Goal: Task Accomplishment & Management: Complete application form

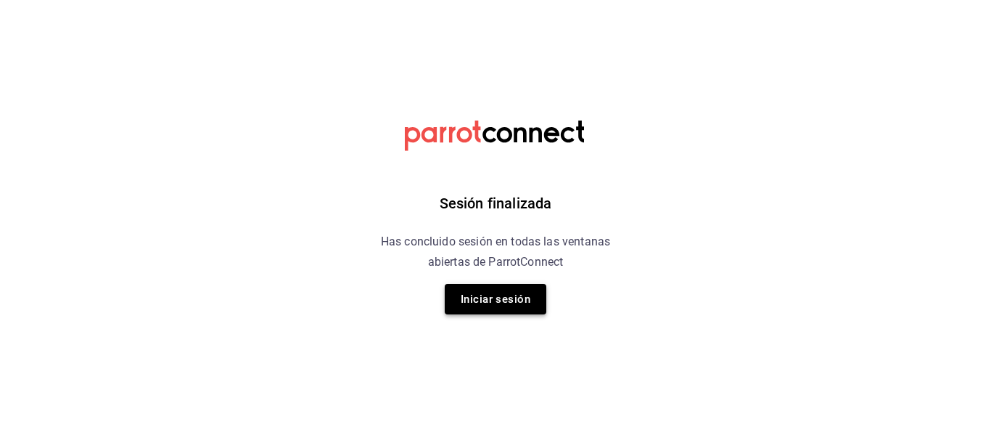
click at [497, 292] on button "Iniciar sesión" at bounding box center [496, 299] width 102 height 30
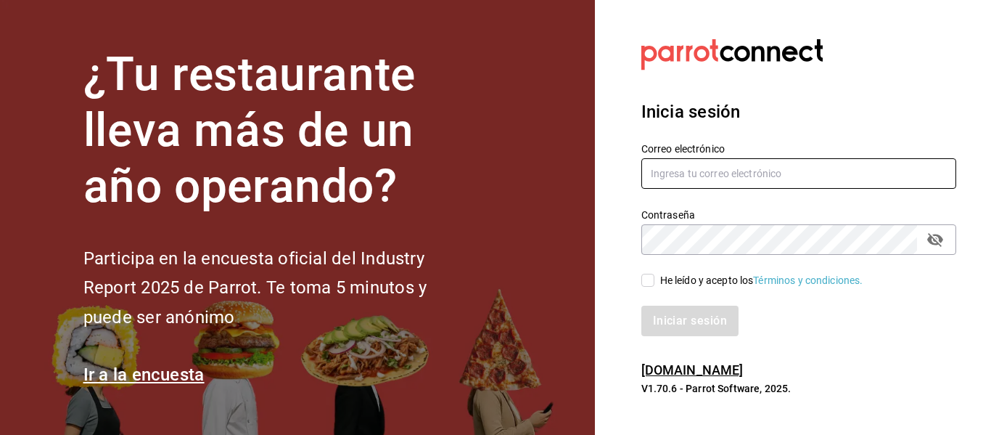
click at [723, 179] on input "text" at bounding box center [798, 173] width 315 height 30
type input "edd.312@hotmail.com"
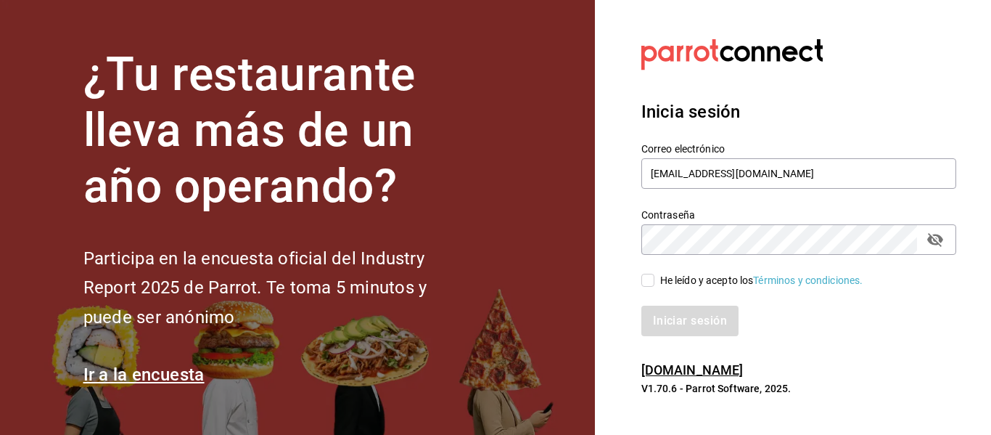
click at [931, 241] on icon "passwordField" at bounding box center [935, 240] width 16 height 14
click at [641, 278] on input "He leído y acepto los Términos y condiciones." at bounding box center [647, 280] width 13 height 13
checkbox input "true"
click at [712, 326] on button "Iniciar sesión" at bounding box center [690, 320] width 99 height 30
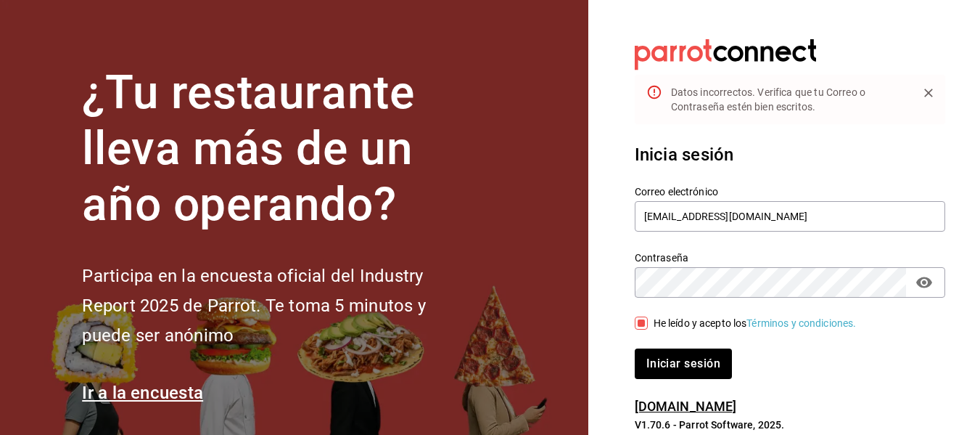
click at [635, 348] on button "Iniciar sesión" at bounding box center [683, 363] width 97 height 30
click at [577, 302] on div "¿Tu restaurante lleva más de un año operando? Participa en la encuesta oficial …" at bounding box center [490, 217] width 980 height 435
click at [635, 348] on button "Iniciar sesión" at bounding box center [683, 363] width 97 height 30
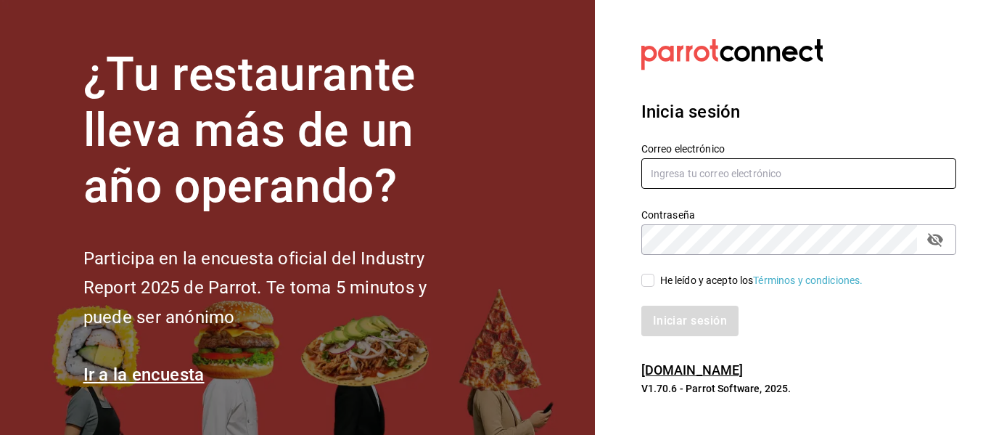
click at [661, 174] on input "text" at bounding box center [798, 173] width 315 height 30
type input "[EMAIL_ADDRESS][DOMAIN_NAME]"
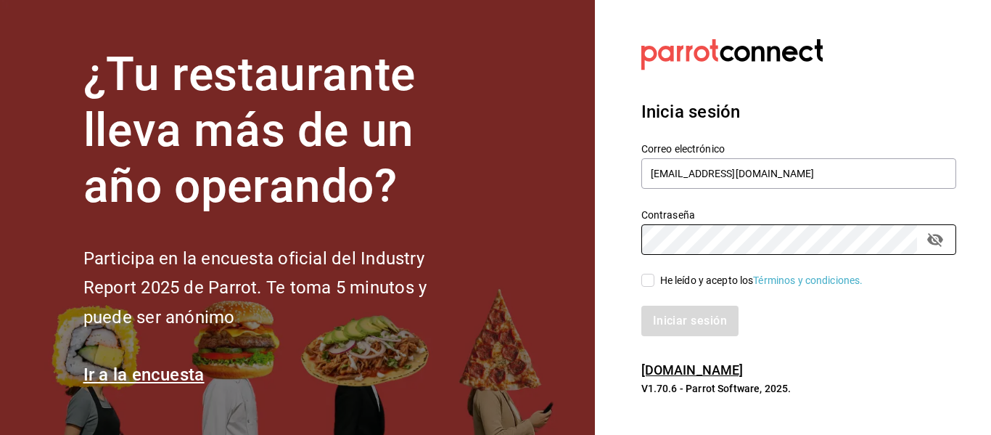
click at [715, 277] on div "He leído y acepto los Términos y condiciones." at bounding box center [761, 280] width 203 height 15
click at [654, 277] on input "He leído y acepto los Términos y condiciones." at bounding box center [647, 280] width 13 height 13
checkbox input "true"
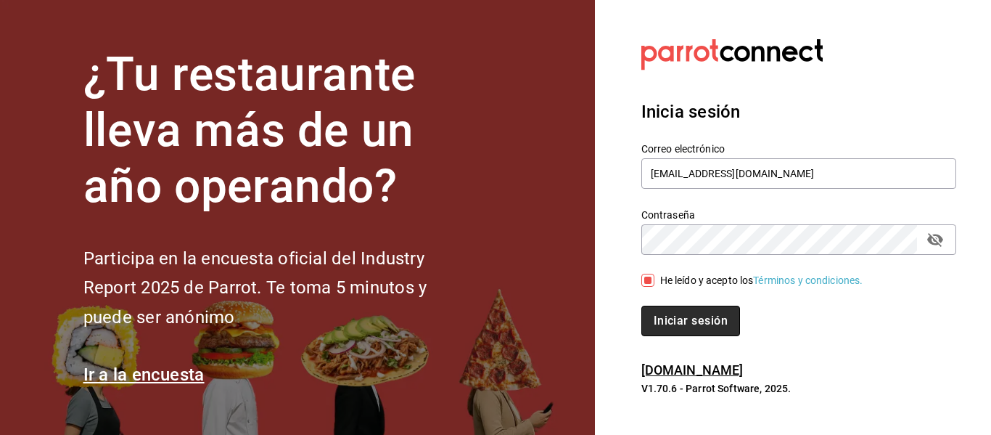
click at [687, 313] on button "Iniciar sesión" at bounding box center [690, 320] width 99 height 30
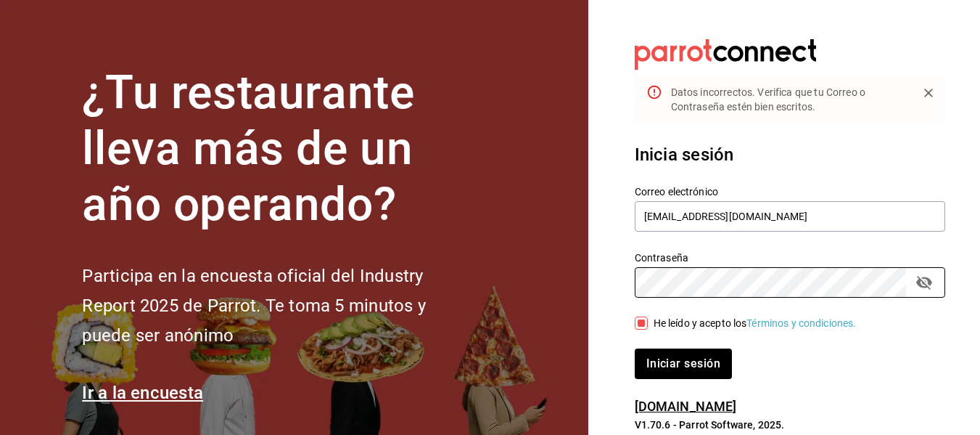
click at [378, 282] on div "¿Tu restaurante lleva más de un año operando? Participa en la encuesta oficial …" at bounding box center [490, 217] width 980 height 435
click at [635, 348] on button "Iniciar sesión" at bounding box center [683, 363] width 97 height 30
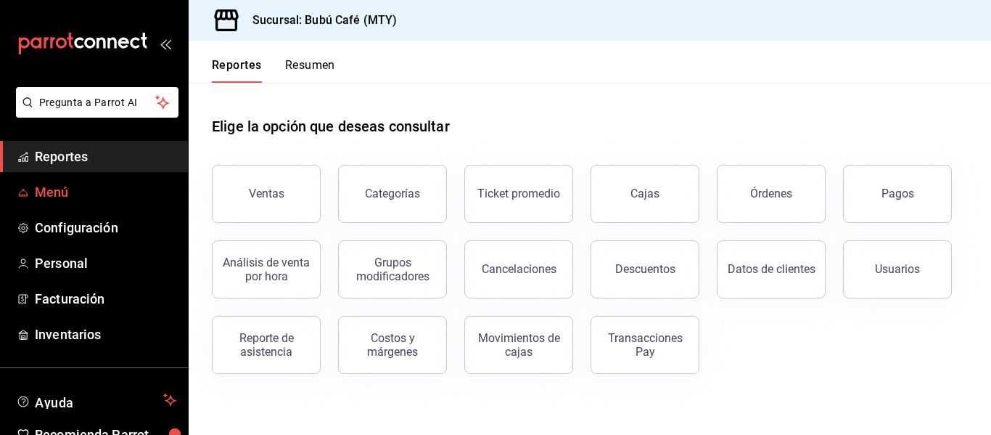
click at [76, 176] on link "Menú" at bounding box center [94, 191] width 188 height 31
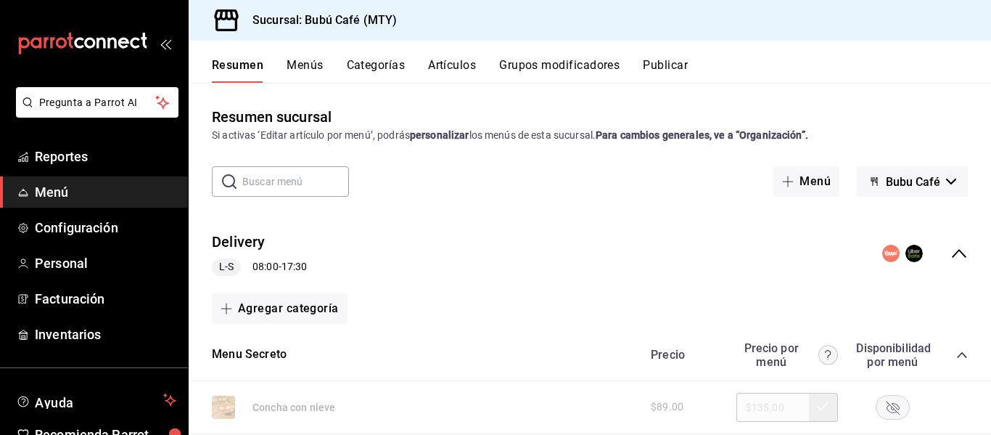
click at [448, 67] on button "Artículos" at bounding box center [452, 70] width 48 height 25
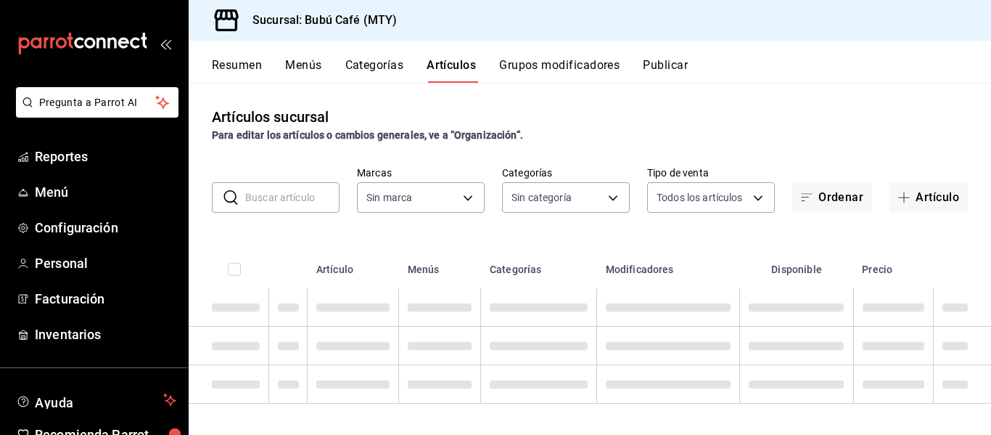
click at [292, 193] on input "text" at bounding box center [292, 197] width 94 height 29
type input "80b59e88-aa3a-497f-ab7c-bcc7cc244fb1,49bbd9e9-8b48-46d9-8f2b-7c268dd84d4f,b77f9…"
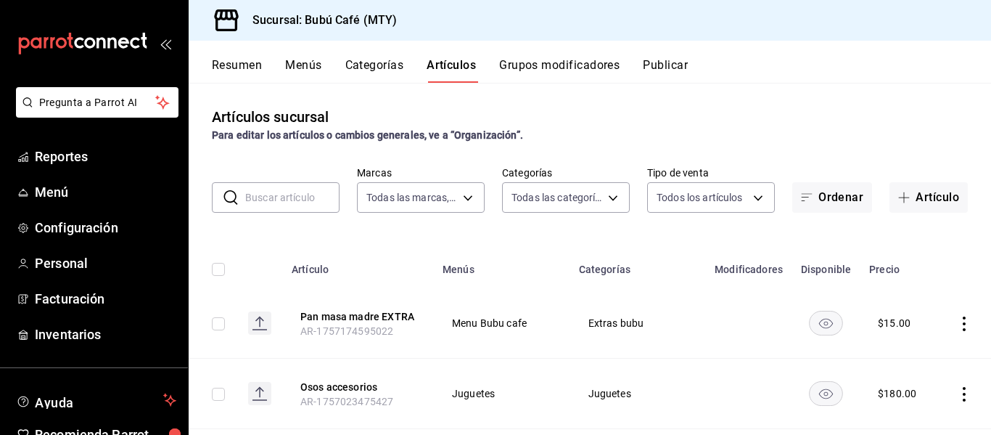
type input "d0ca03d5-3be6-470f-8f56-766e01c5f306,a83e7f59-bc64-4a59-97bc-9f72e74aa050,80ab3…"
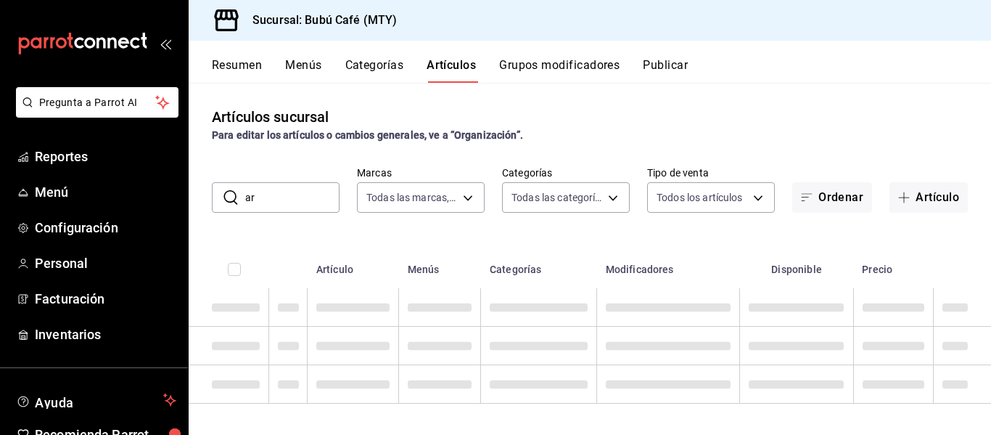
type input "a"
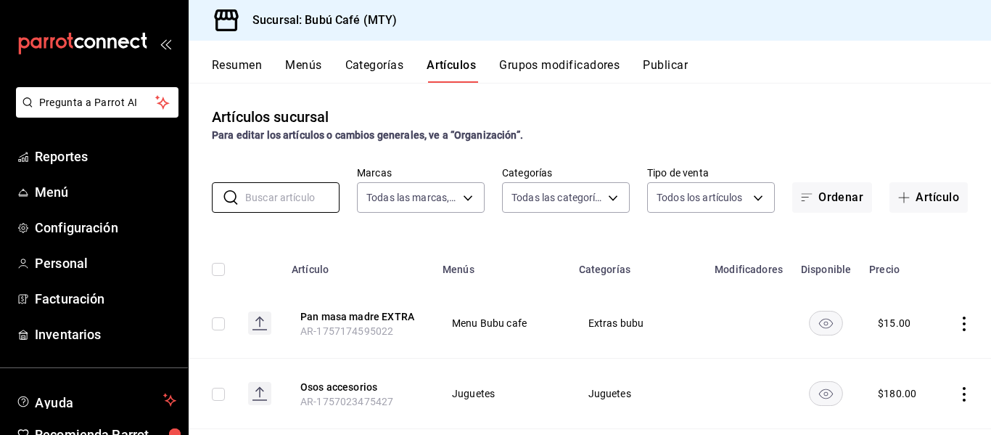
click at [364, 73] on button "Categorías" at bounding box center [374, 70] width 59 height 25
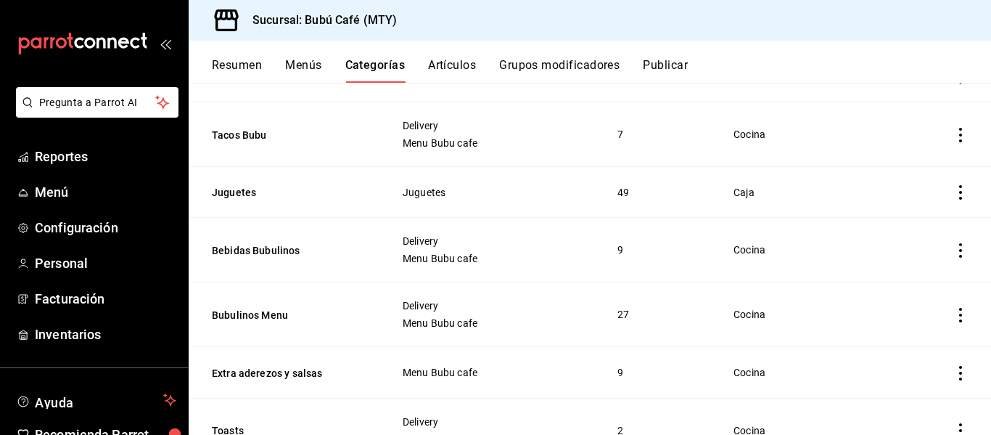
scroll to position [702, 0]
click at [246, 311] on button "Bubulinos Menu" at bounding box center [284, 314] width 145 height 15
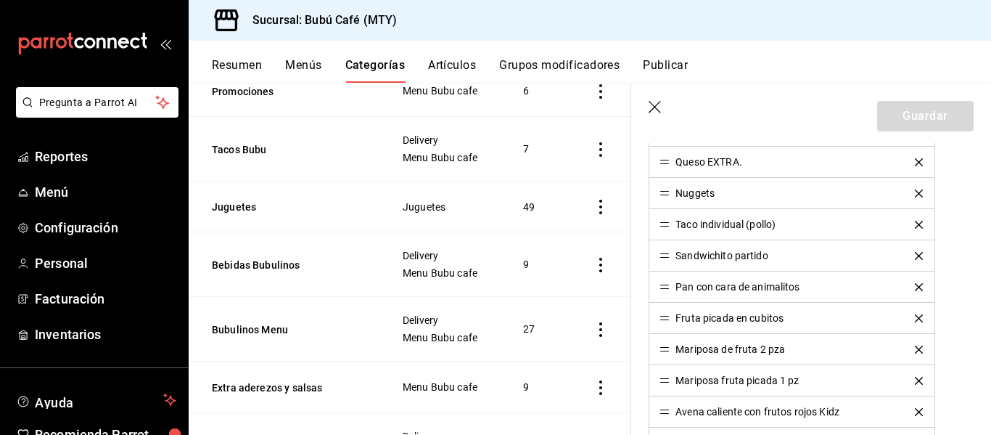
scroll to position [868, 0]
click at [652, 99] on header "Guardar" at bounding box center [811, 112] width 360 height 59
click at [652, 104] on icon "button" at bounding box center [655, 107] width 12 height 12
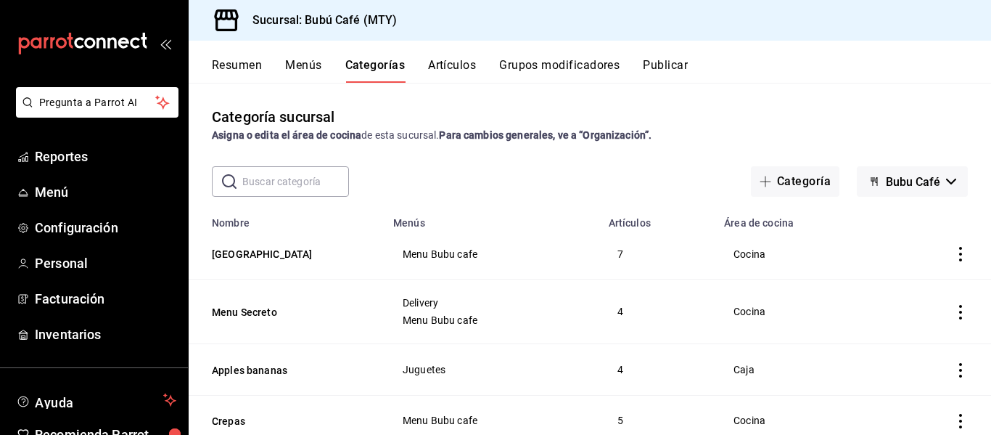
click at [443, 60] on button "Artículos" at bounding box center [452, 70] width 48 height 25
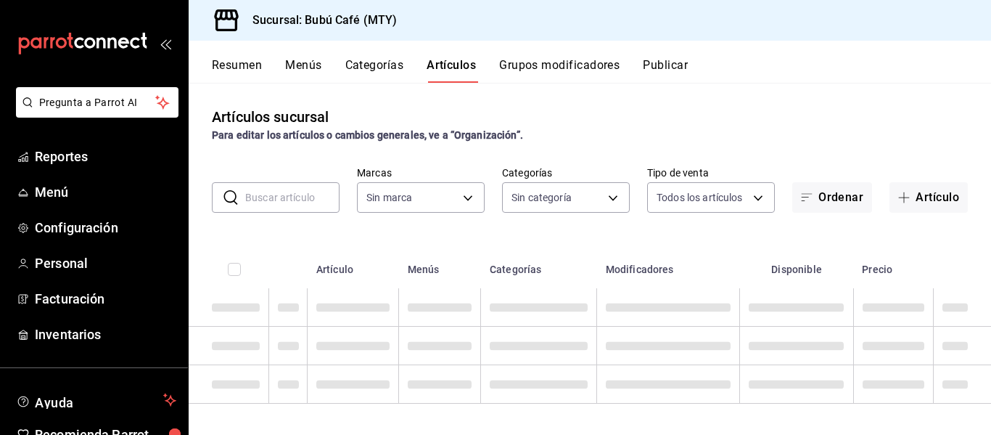
type input "80b59e88-aa3a-497f-ab7c-bcc7cc244fb1,49bbd9e9-8b48-46d9-8f2b-7c268dd84d4f,b77f9…"
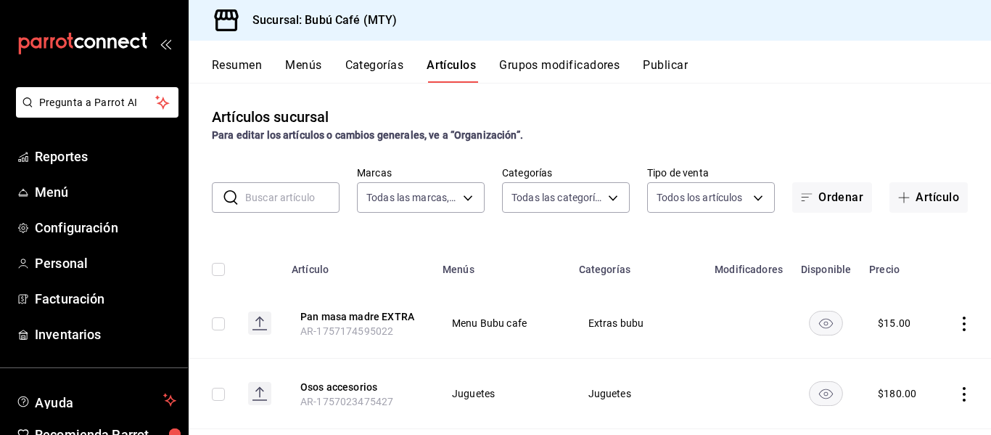
type input "d0ca03d5-3be6-470f-8f56-766e01c5f306,a83e7f59-bc64-4a59-97bc-9f72e74aa050,80ab3…"
click at [266, 205] on input "text" at bounding box center [292, 197] width 94 height 29
click at [391, 64] on button "Categorías" at bounding box center [374, 70] width 59 height 25
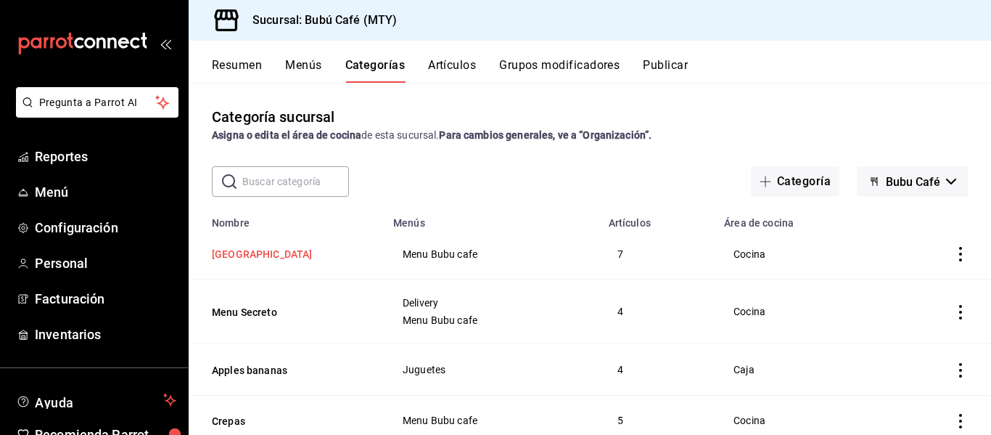
click at [258, 261] on button "Plaza Saaghi" at bounding box center [284, 254] width 145 height 15
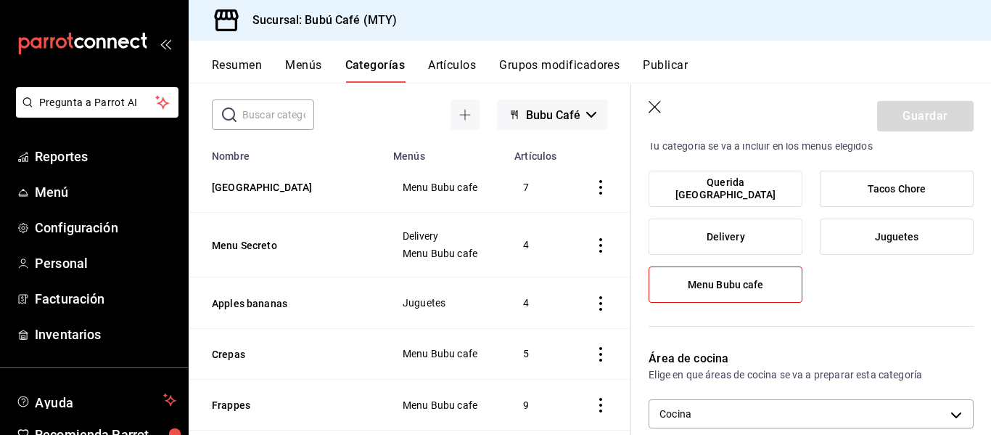
scroll to position [83, 0]
click at [271, 248] on button "Menu Secreto" at bounding box center [284, 244] width 145 height 15
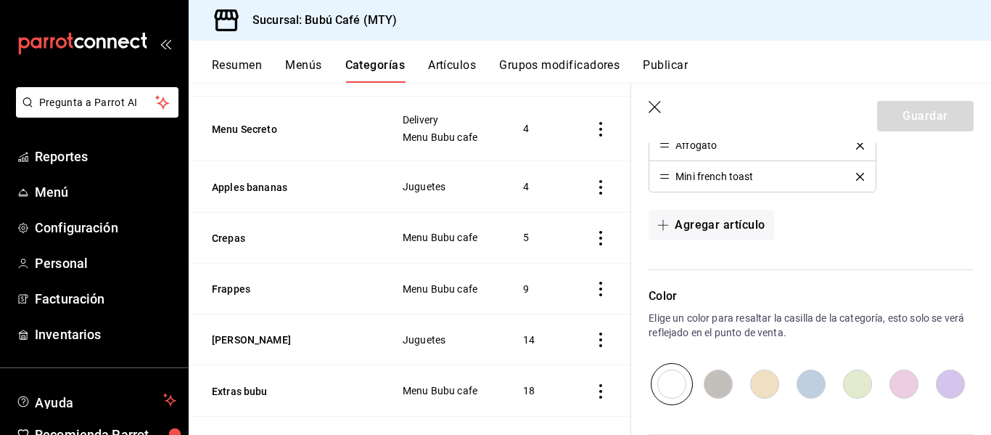
scroll to position [199, 0]
click at [661, 108] on icon "button" at bounding box center [656, 108] width 15 height 15
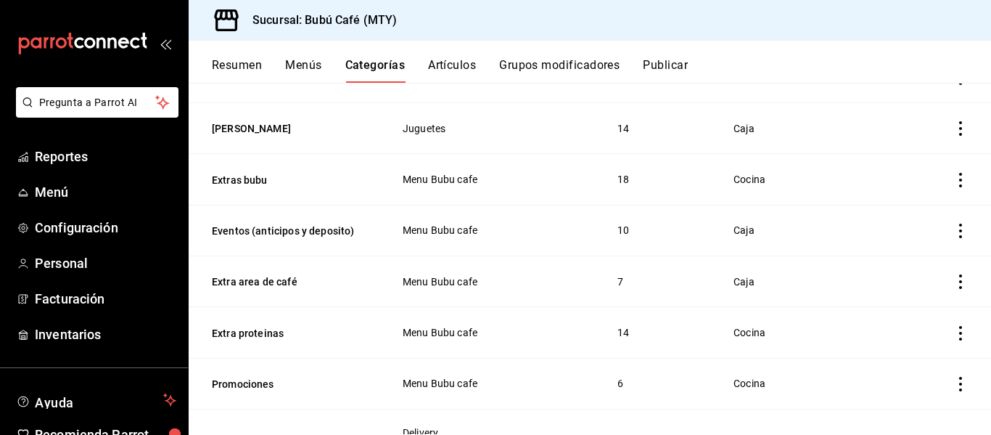
scroll to position [395, 0]
drag, startPoint x: 467, startPoint y: 237, endPoint x: 336, endPoint y: 149, distance: 157.0
click at [336, 153] on th "Extras bubu" at bounding box center [287, 178] width 196 height 51
click at [356, 299] on th "Extra area de café" at bounding box center [287, 280] width 196 height 51
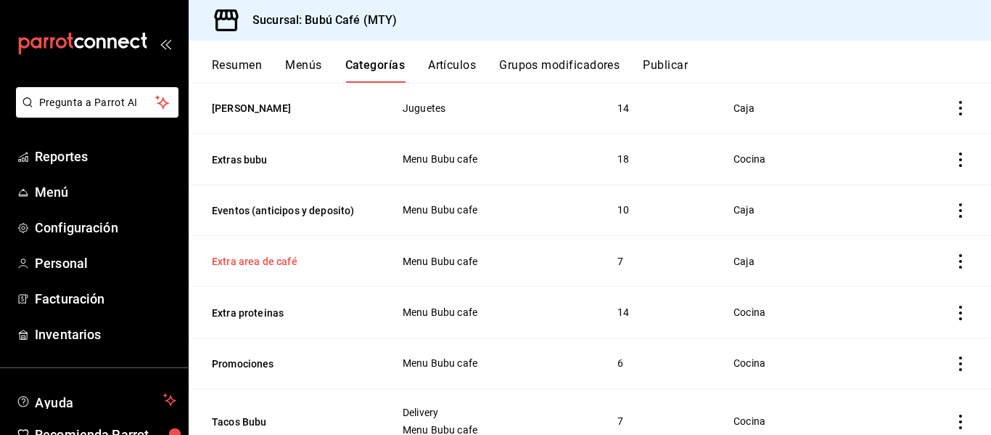
click at [266, 258] on button "Extra area de café" at bounding box center [284, 261] width 145 height 15
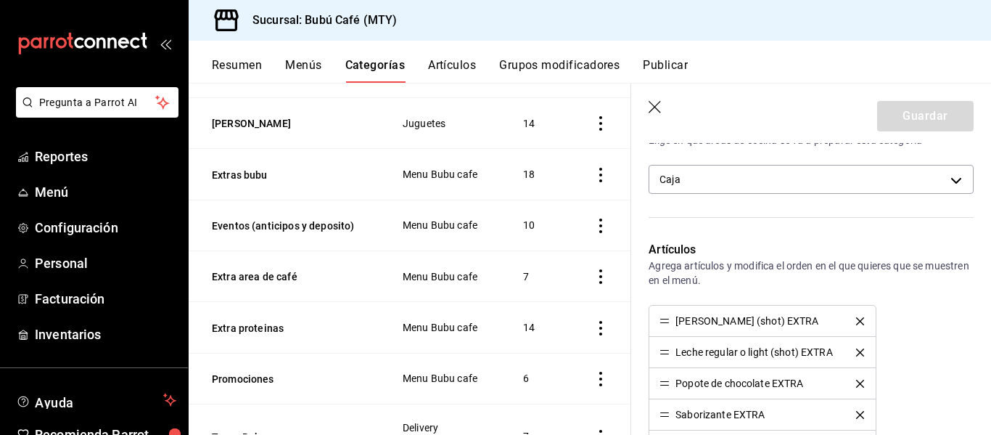
scroll to position [364, 0]
click at [654, 102] on icon "button" at bounding box center [656, 108] width 15 height 15
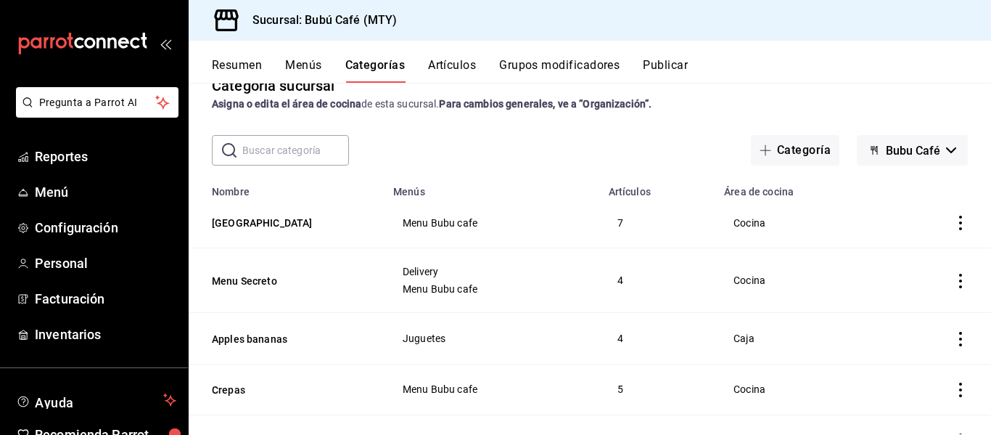
scroll to position [18, 0]
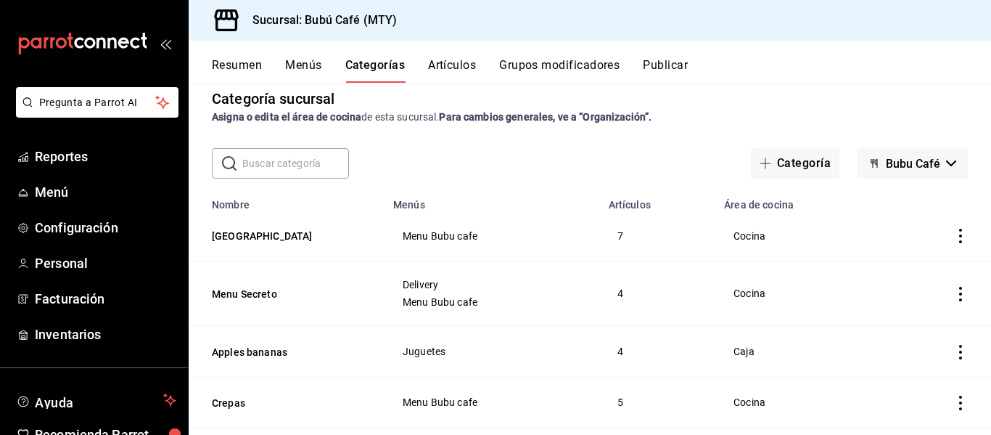
click at [566, 60] on button "Grupos modificadores" at bounding box center [559, 70] width 120 height 25
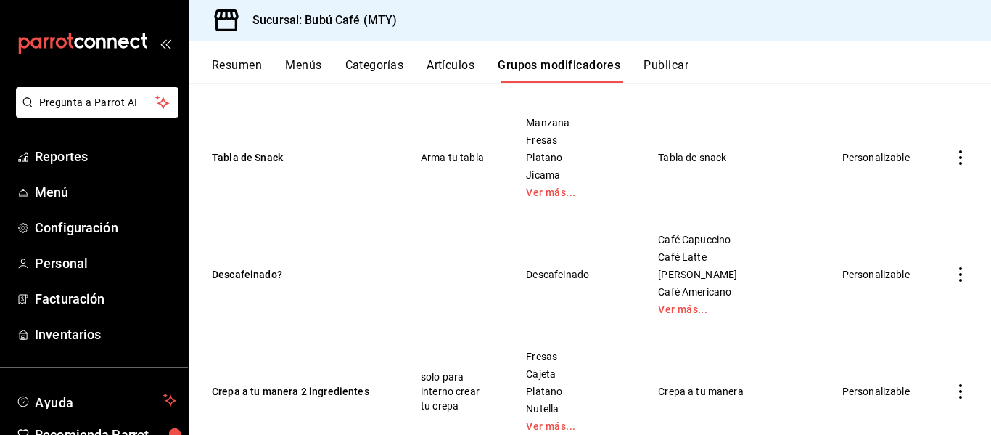
scroll to position [2740, 0]
click at [695, 297] on td "Café Capuccino Café Latte Chai Latte Café Americano Ver más..." at bounding box center [732, 273] width 184 height 117
click at [683, 281] on div "Café Capuccino Café Latte Chai Latte Café Americano Ver más..." at bounding box center [731, 273] width 149 height 81
click at [675, 303] on link "Ver más..." at bounding box center [732, 308] width 148 height 10
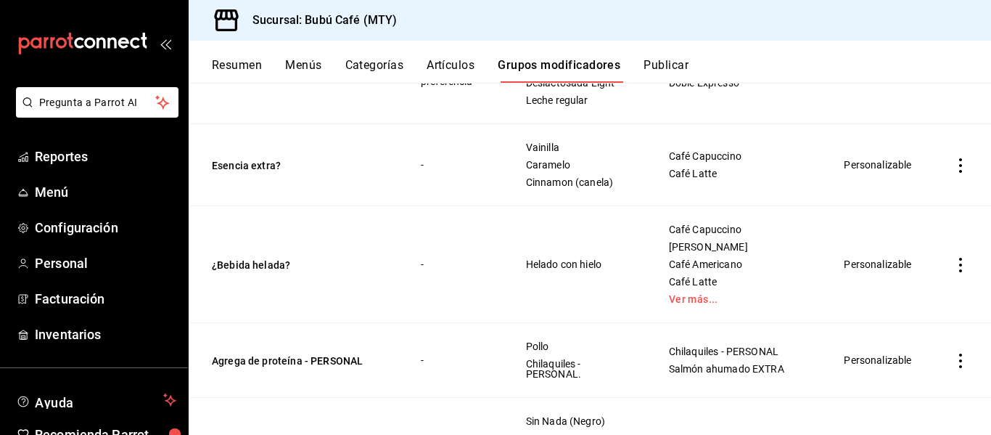
scroll to position [6872, 0]
click at [245, 172] on button "Esencia extra?" at bounding box center [299, 164] width 174 height 15
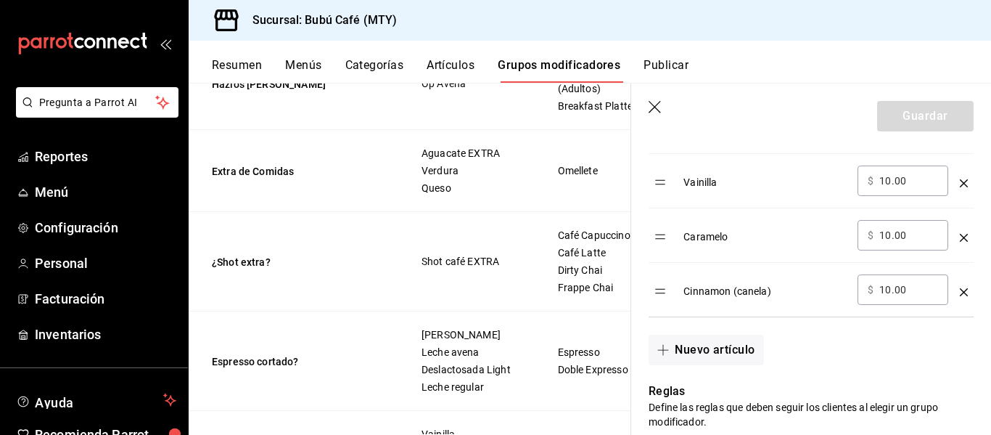
scroll to position [504, 0]
click at [715, 352] on button "Nuevo artículo" at bounding box center [706, 348] width 115 height 30
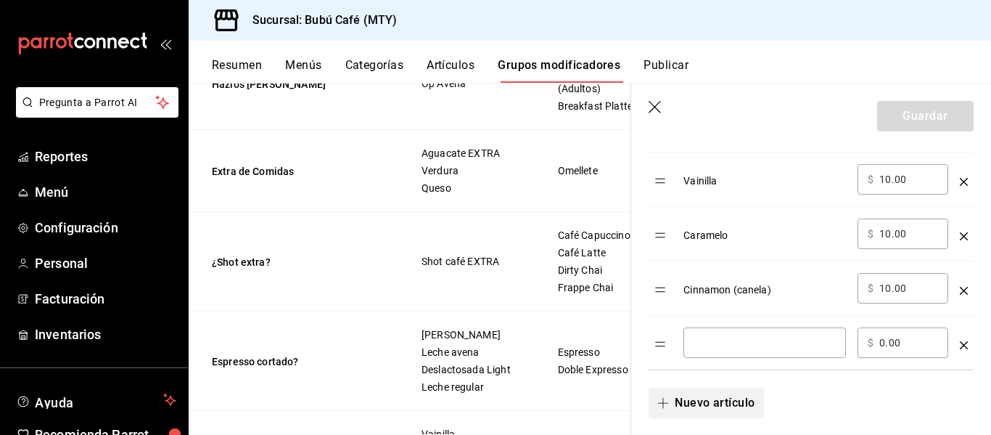
click at [715, 352] on div "​" at bounding box center [764, 342] width 163 height 30
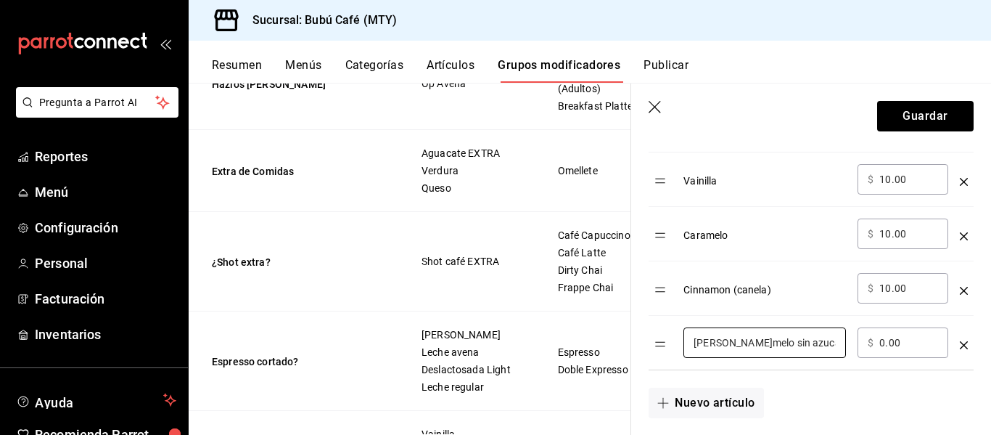
type input "Caramelo sin azucar"
click at [875, 350] on div "​ $ 0.00 ​" at bounding box center [903, 342] width 91 height 30
click at [883, 345] on input "0.00" at bounding box center [908, 342] width 59 height 15
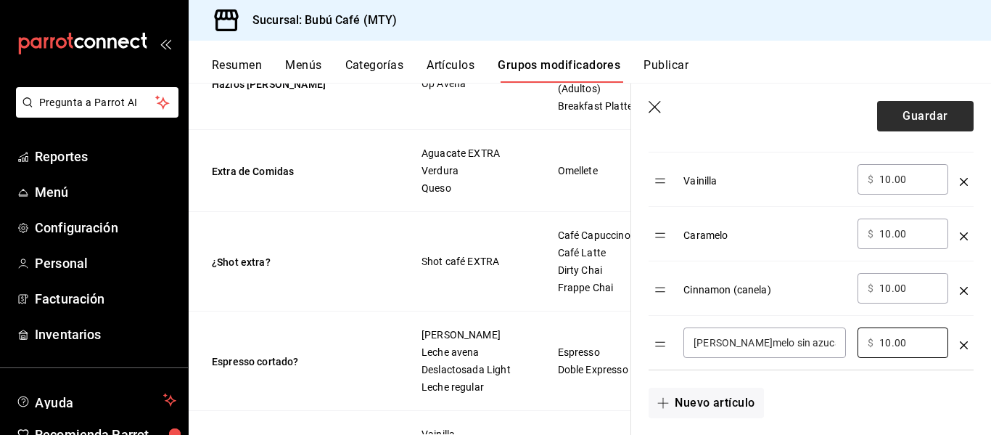
type input "10.00"
click at [913, 118] on button "Guardar" at bounding box center [925, 116] width 96 height 30
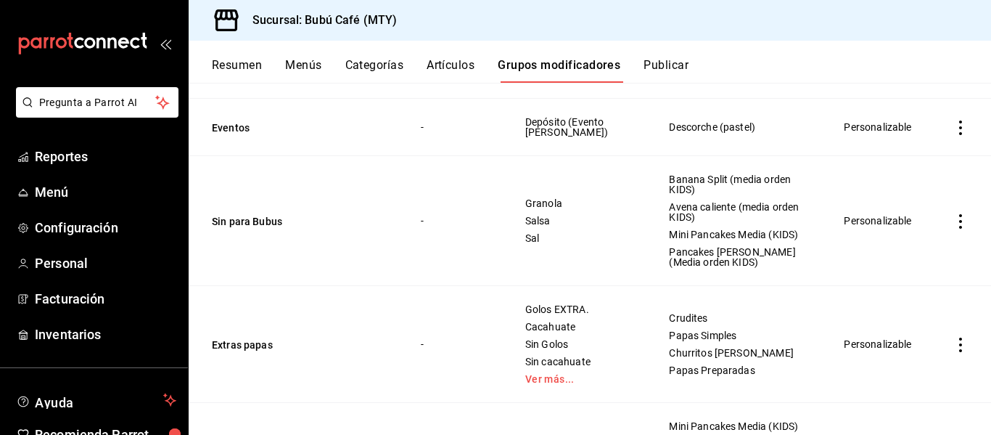
scroll to position [6194, 0]
click at [231, 65] on button "Resumen" at bounding box center [237, 70] width 50 height 25
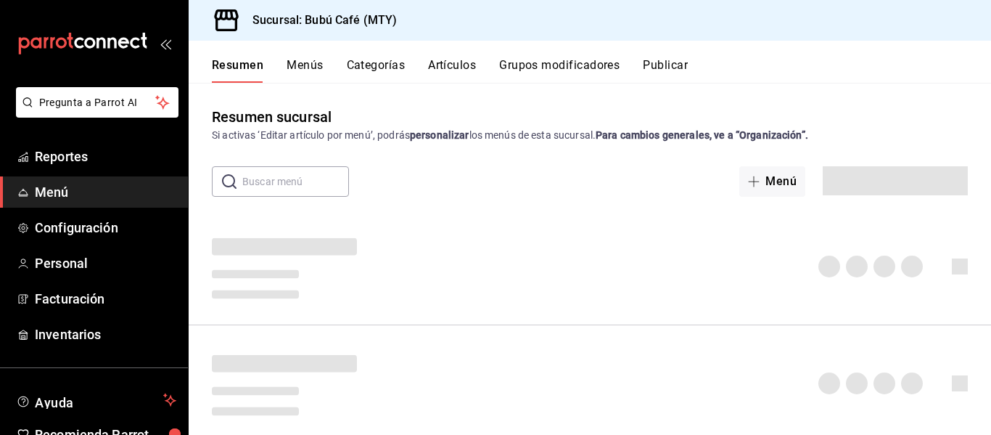
click at [687, 69] on button "Publicar" at bounding box center [665, 70] width 45 height 25
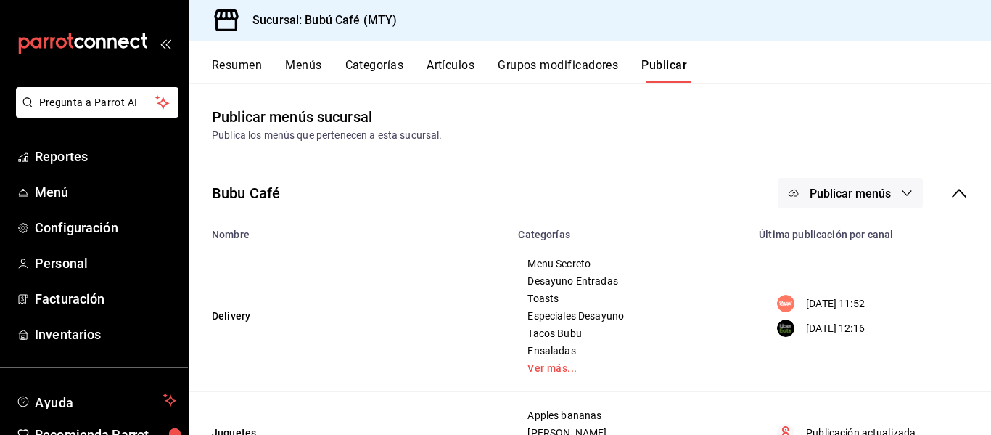
click at [674, 54] on div "Resumen Menús Categorías Artículos Grupos modificadores Publicar" at bounding box center [590, 62] width 802 height 42
click at [673, 67] on button "Publicar" at bounding box center [664, 70] width 46 height 25
click at [668, 82] on span at bounding box center [669, 81] width 46 height 1
click at [678, 73] on button "Publicar" at bounding box center [664, 70] width 46 height 25
click at [901, 197] on icon "button" at bounding box center [907, 193] width 12 height 12
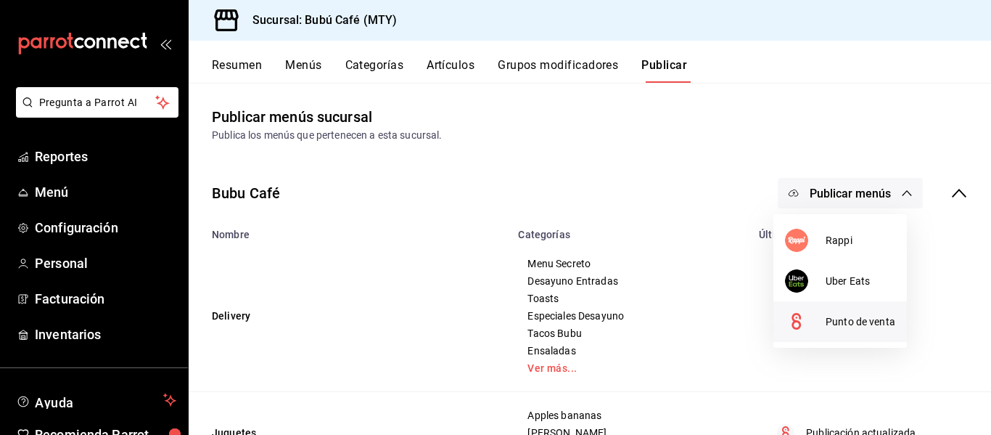
click at [857, 337] on li "Punto de venta" at bounding box center [840, 321] width 134 height 41
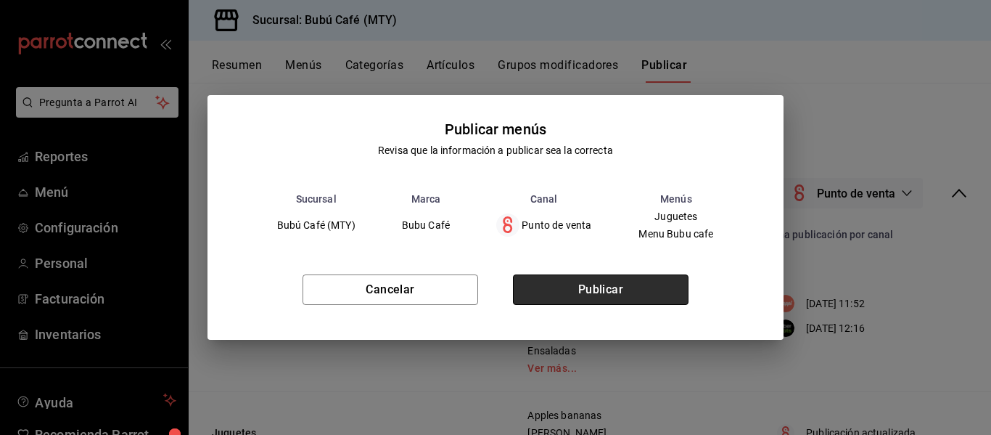
click at [641, 300] on button "Publicar" at bounding box center [601, 289] width 176 height 30
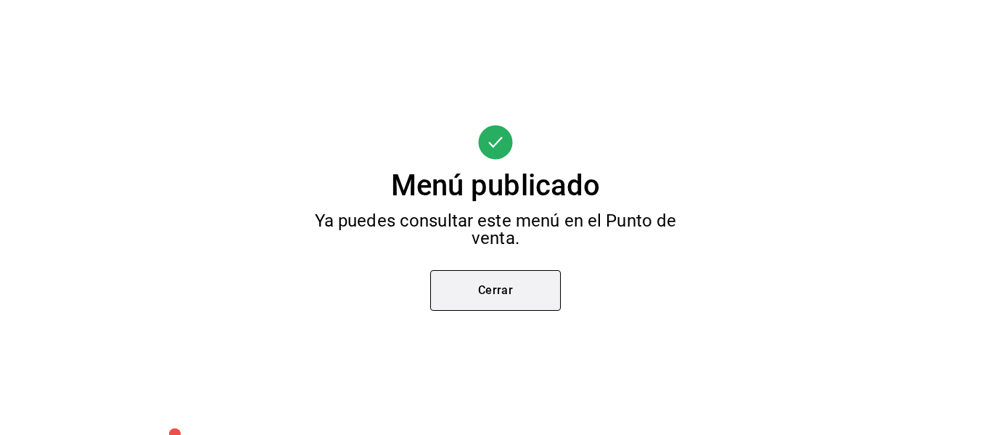
click at [559, 282] on button "Cerrar" at bounding box center [495, 290] width 131 height 41
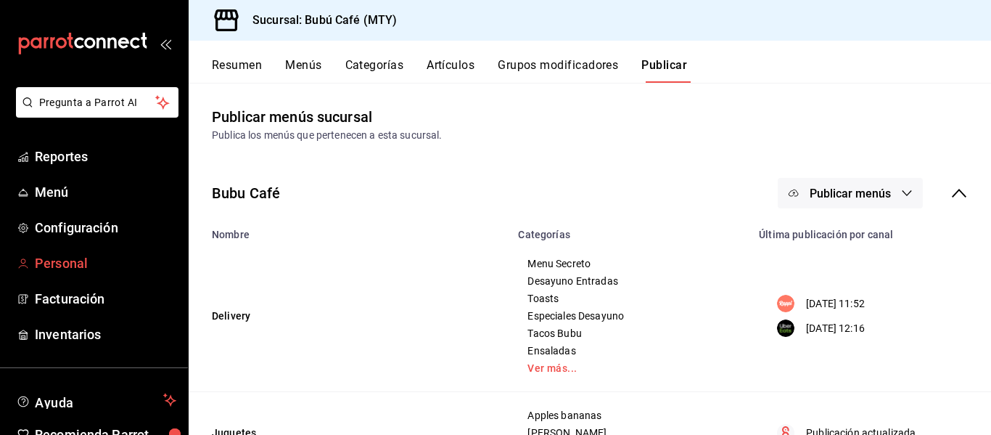
click at [55, 274] on link "Personal" at bounding box center [94, 262] width 188 height 31
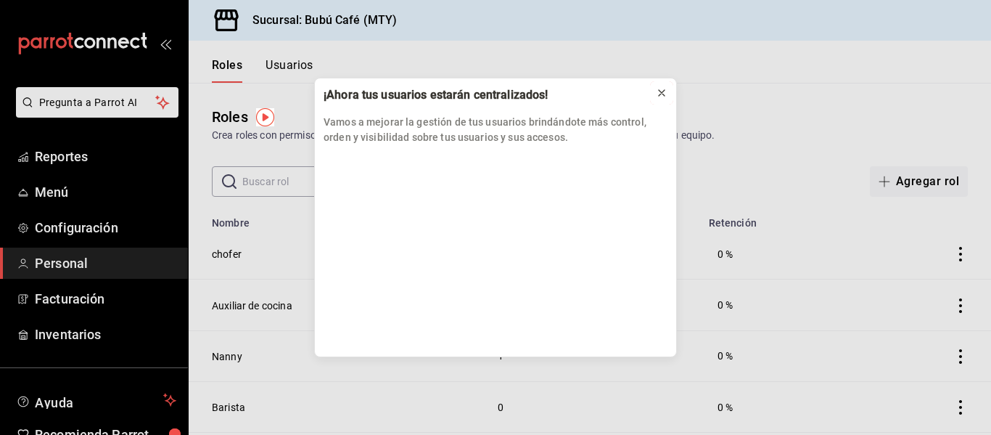
click at [661, 91] on icon at bounding box center [662, 93] width 12 height 12
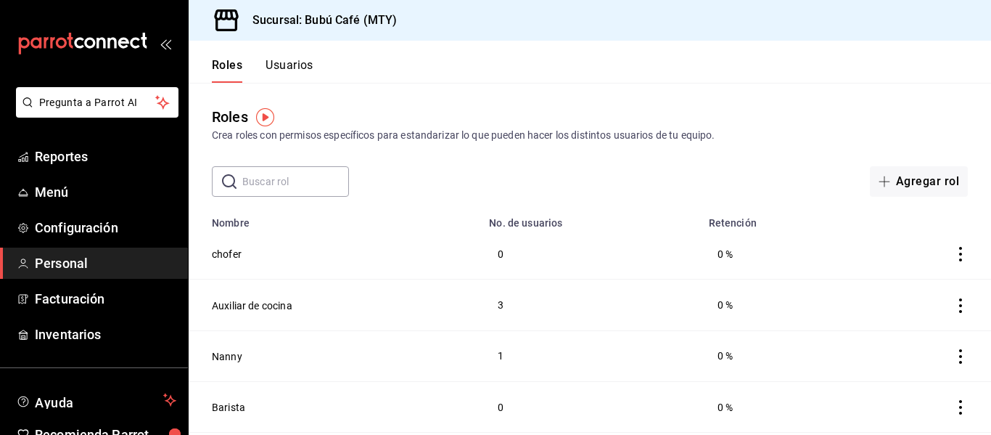
click at [289, 67] on button "Usuarios" at bounding box center [290, 70] width 48 height 25
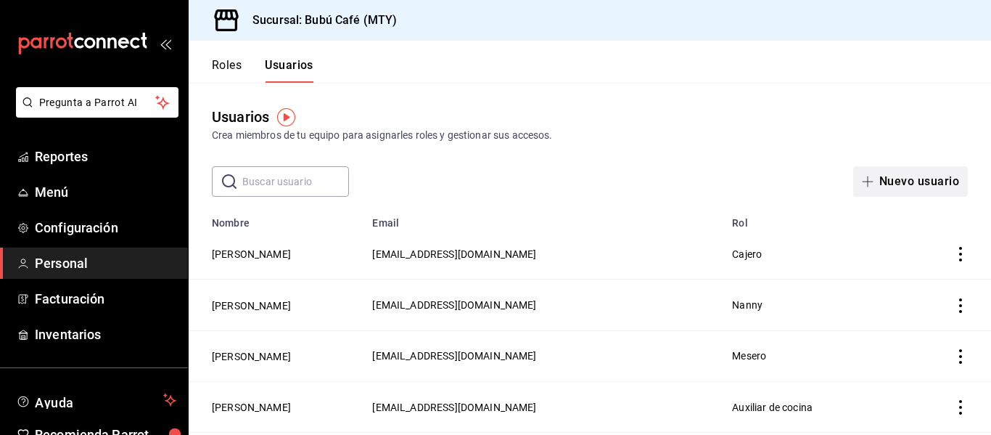
click at [905, 169] on button "Nuevo usuario" at bounding box center [910, 181] width 115 height 30
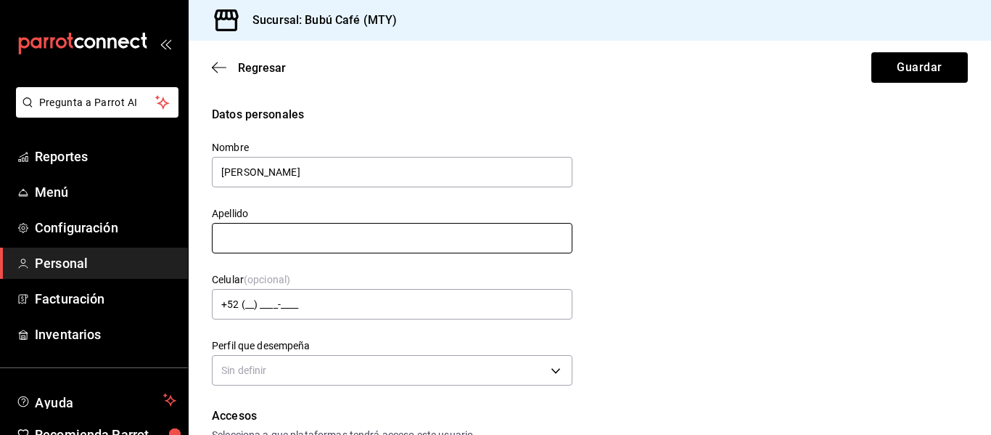
type input "MARLEN YADARI"
click at [340, 239] on input "text" at bounding box center [392, 238] width 361 height 30
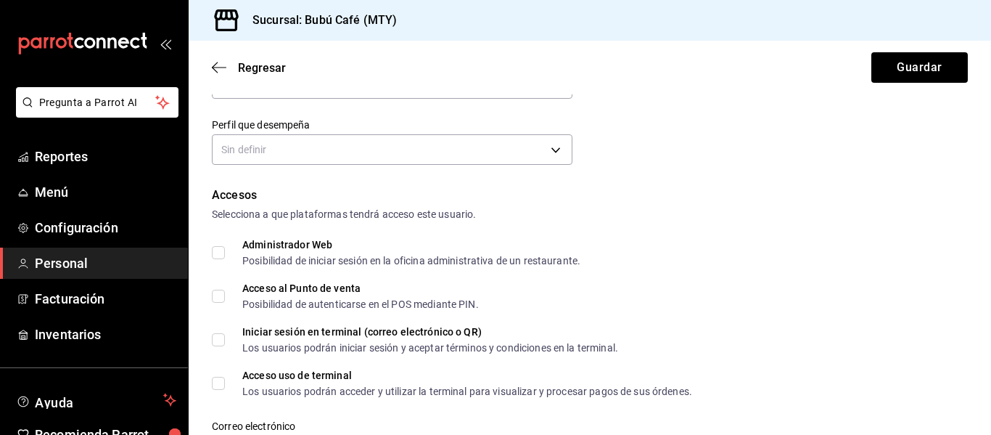
scroll to position [221, 0]
type input "PARRA MORALES"
click at [553, 152] on body "Pregunta a Parrot AI Reportes Menú Configuración Personal Facturación Inventari…" at bounding box center [495, 217] width 991 height 435
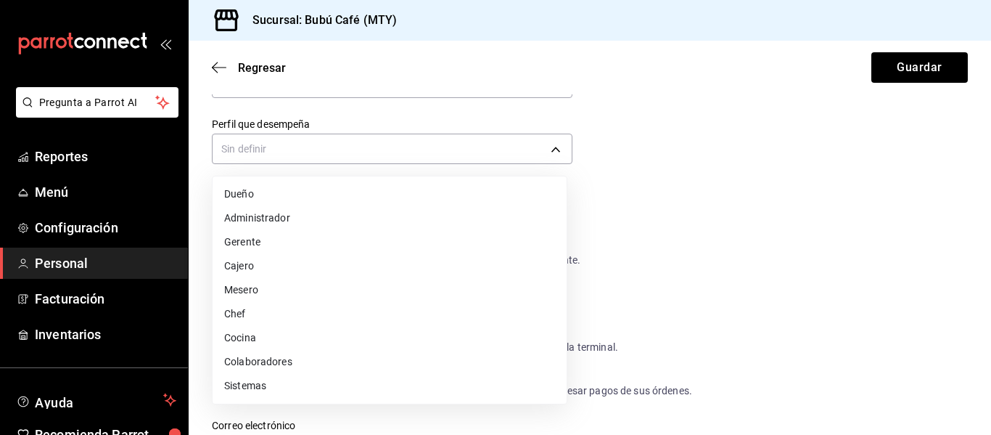
click at [248, 263] on li "Cajero" at bounding box center [390, 266] width 354 height 24
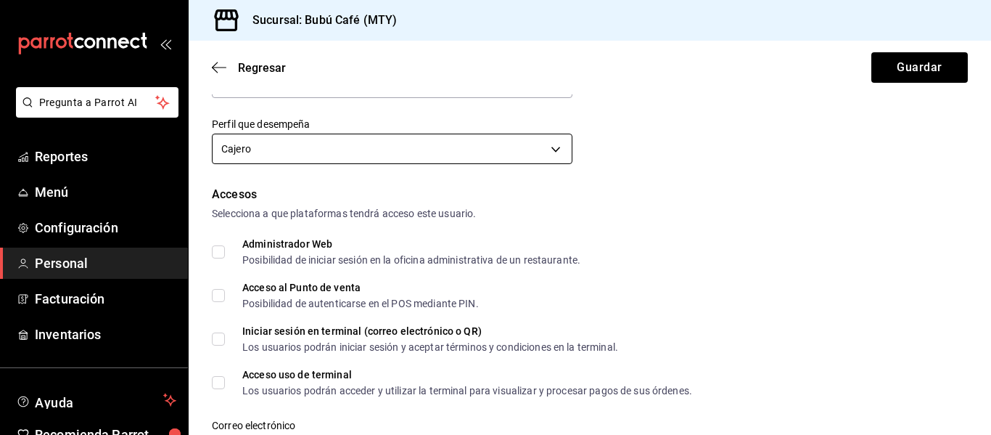
click at [551, 152] on body "Pregunta a Parrot AI Reportes Menú Configuración Personal Facturación Inventari…" at bounding box center [495, 217] width 991 height 435
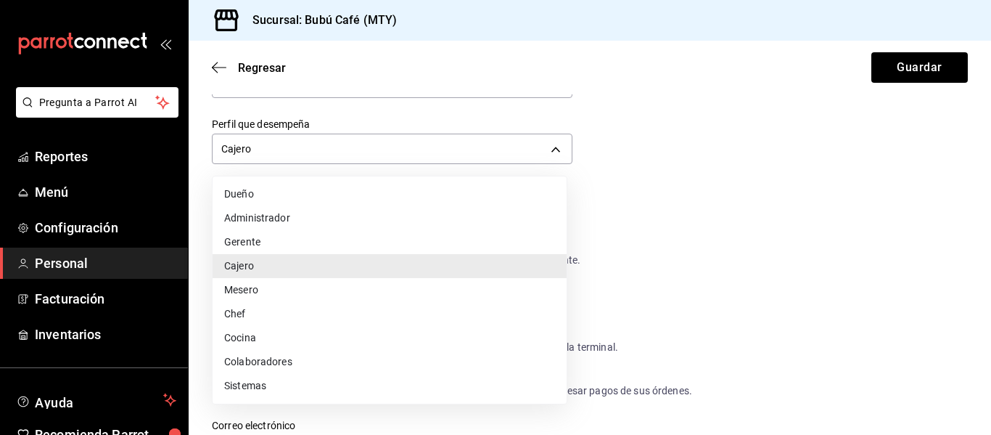
click at [277, 289] on li "Mesero" at bounding box center [390, 290] width 354 height 24
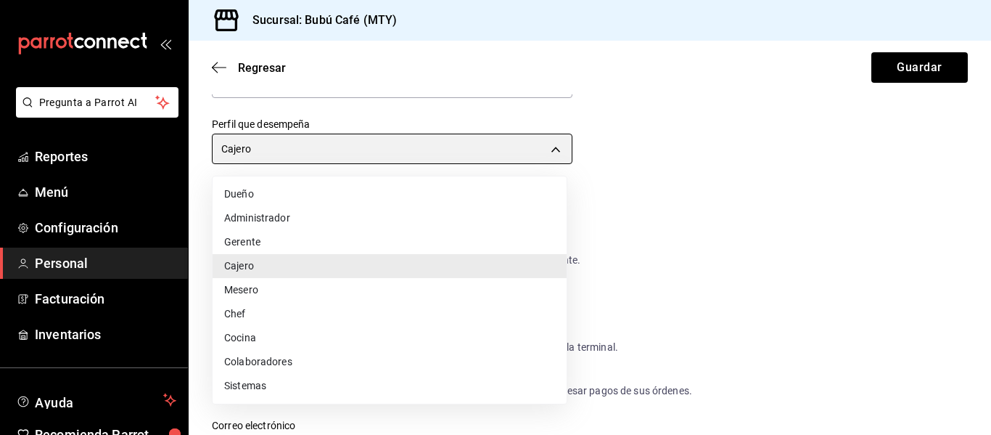
type input "WAITER"
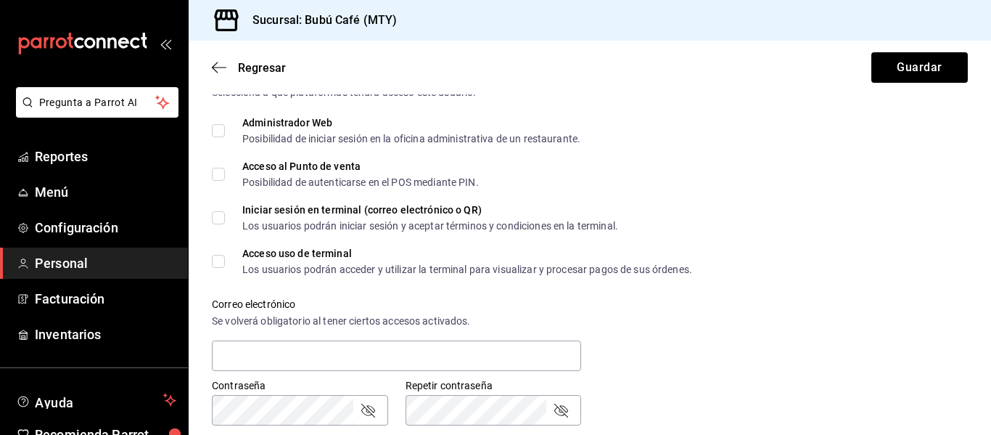
scroll to position [343, 0]
click at [222, 169] on input "Acceso al Punto de venta Posibilidad de autenticarse en el POS mediante PIN." at bounding box center [218, 173] width 13 height 13
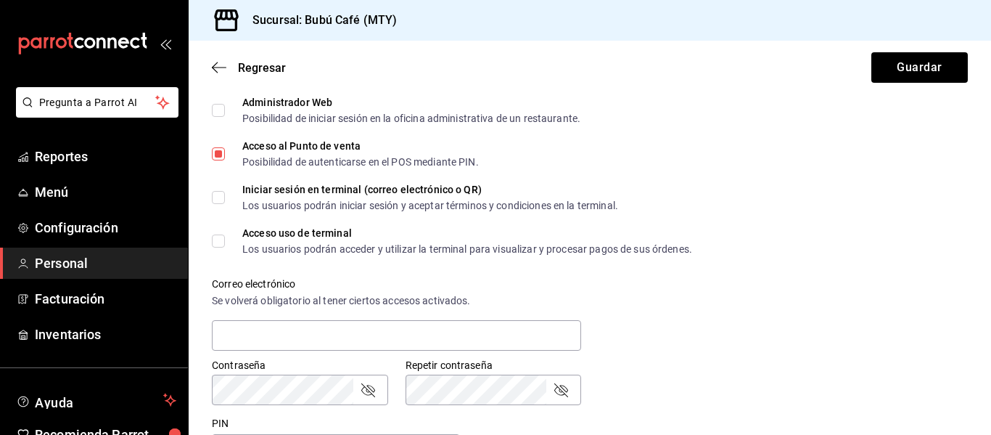
scroll to position [364, 0]
click at [216, 152] on input "Acceso al Punto de venta Posibilidad de autenticarse en el POS mediante PIN." at bounding box center [218, 152] width 13 height 13
checkbox input "false"
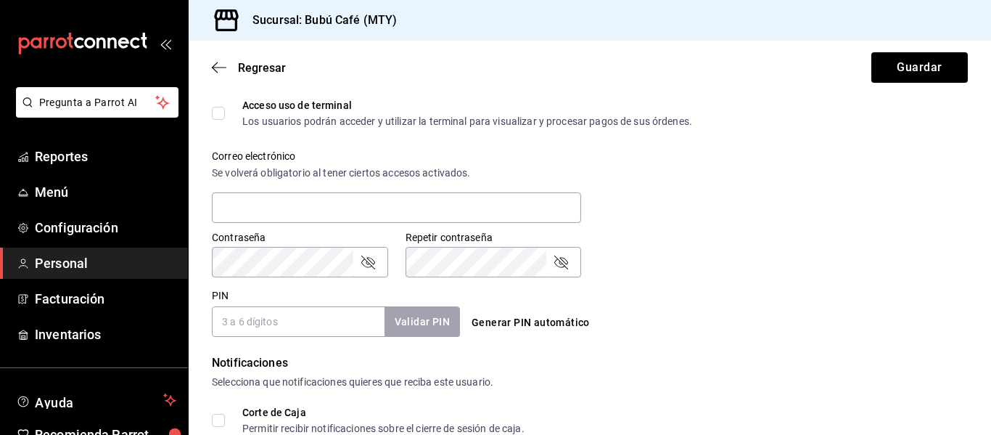
scroll to position [491, 0]
click at [319, 327] on input "PIN" at bounding box center [298, 320] width 173 height 30
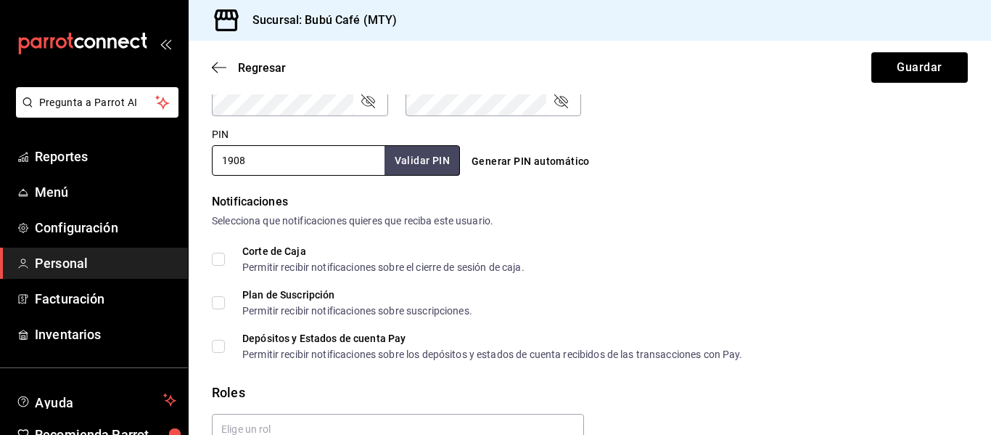
scroll to position [725, 0]
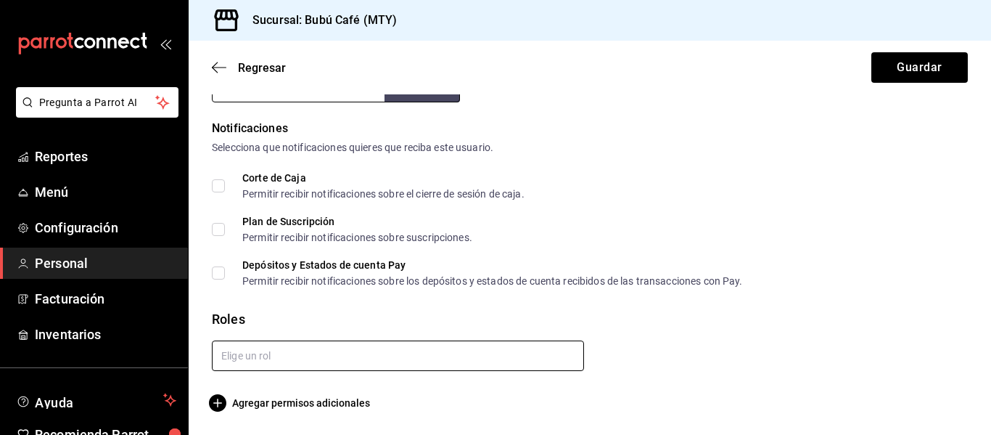
type input "1908"
click at [495, 358] on input "text" at bounding box center [398, 355] width 372 height 30
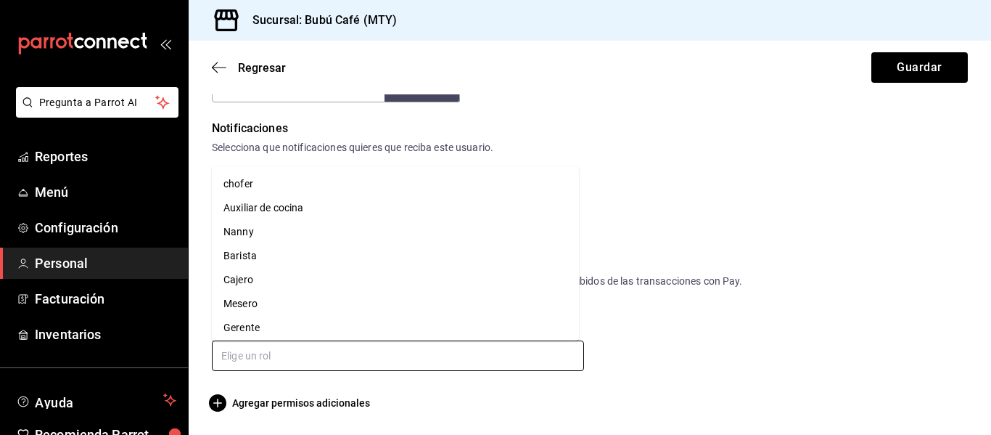
scroll to position [29, 0]
click at [264, 195] on li "Nanny" at bounding box center [395, 203] width 367 height 24
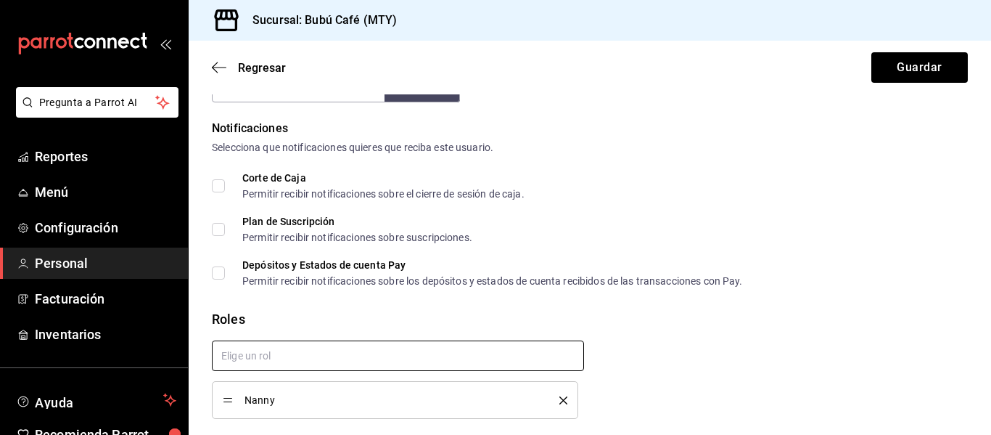
scroll to position [773, 0]
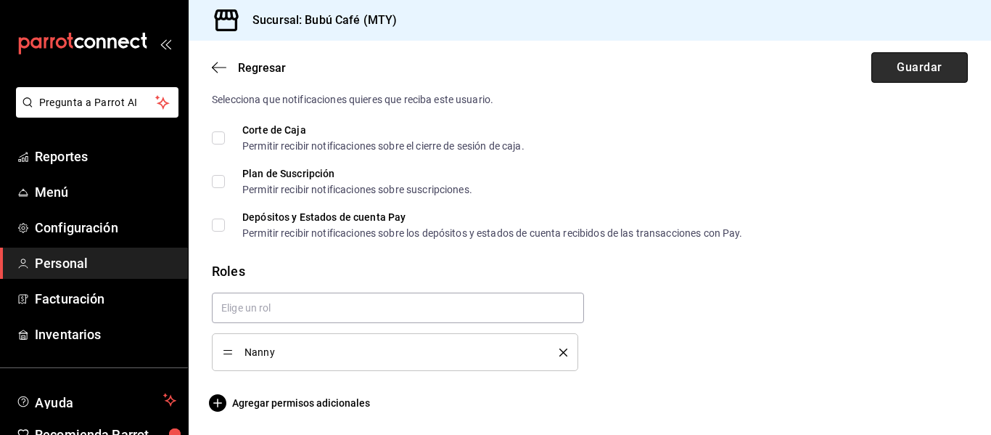
click at [913, 65] on button "Guardar" at bounding box center [919, 67] width 96 height 30
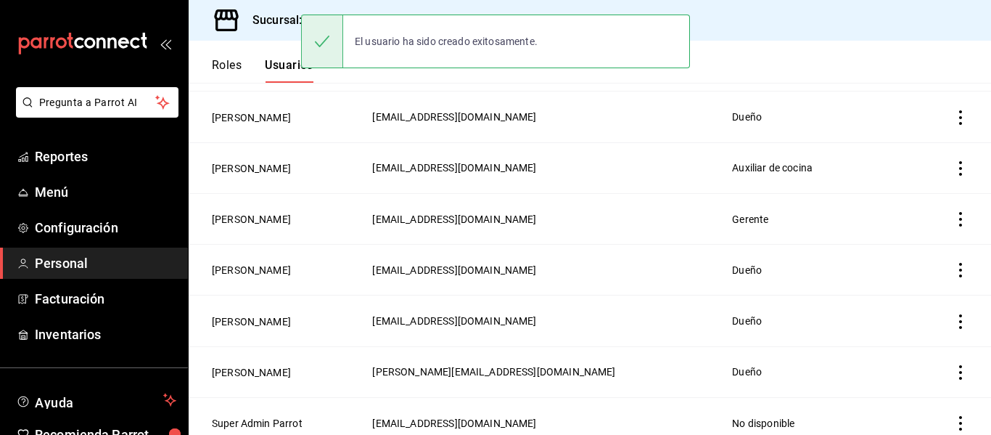
scroll to position [749, 0]
